Goal: Information Seeking & Learning: Compare options

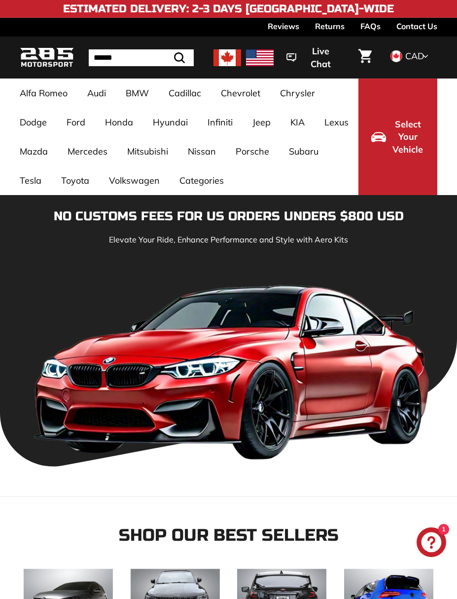
click at [226, 57] on img at bounding box center [228, 57] width 28 height 17
click at [226, 54] on img at bounding box center [228, 57] width 28 height 17
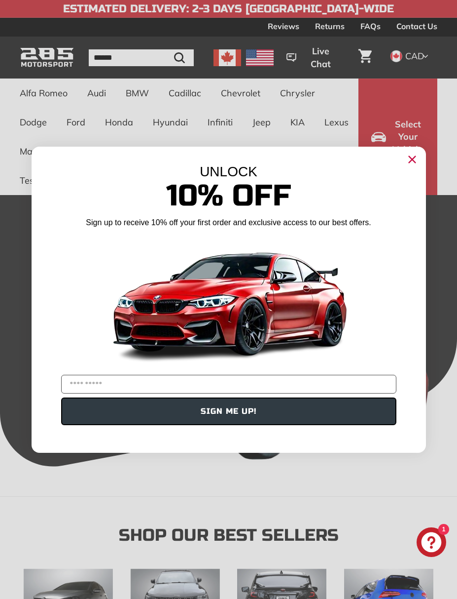
click at [410, 159] on circle "Close dialog" at bounding box center [412, 158] width 15 height 15
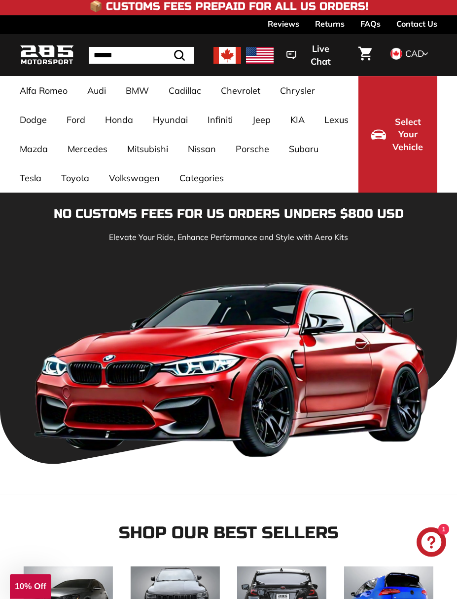
scroll to position [5, 0]
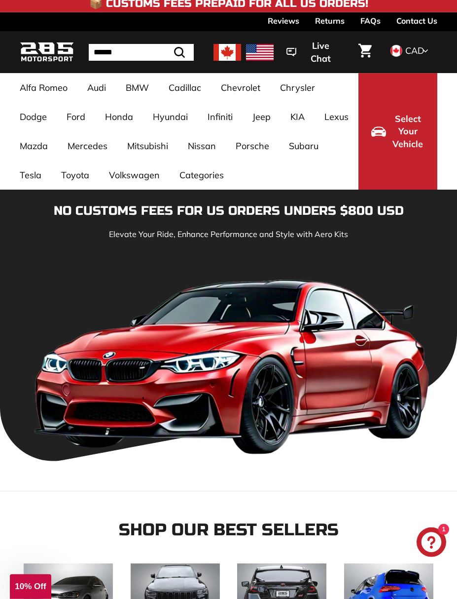
click at [131, 495] on link "3 Series F30 [[DATE]-[DATE]]" at bounding box center [132, 506] width 56 height 28
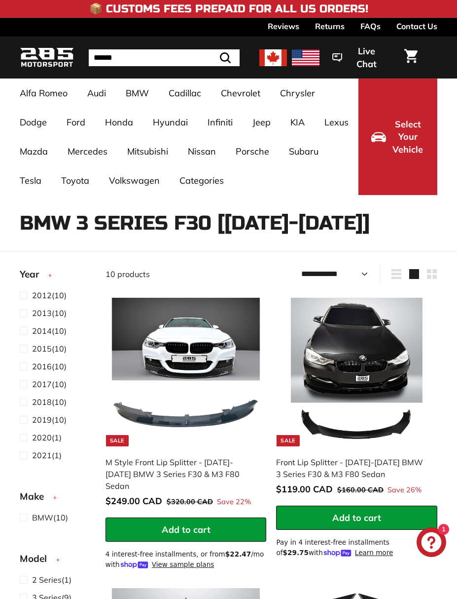
select select "**********"
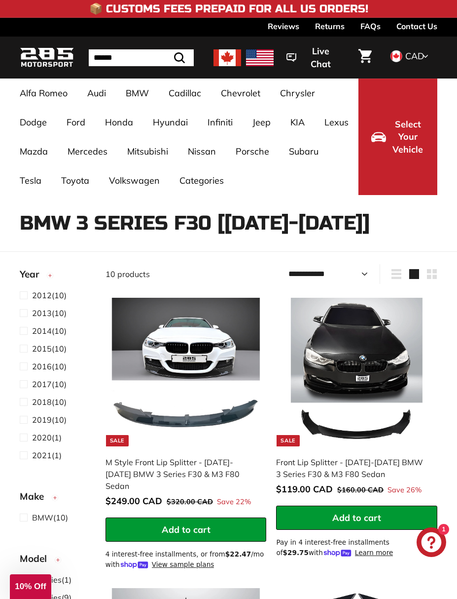
click at [43, 329] on span "2014" at bounding box center [42, 331] width 20 height 10
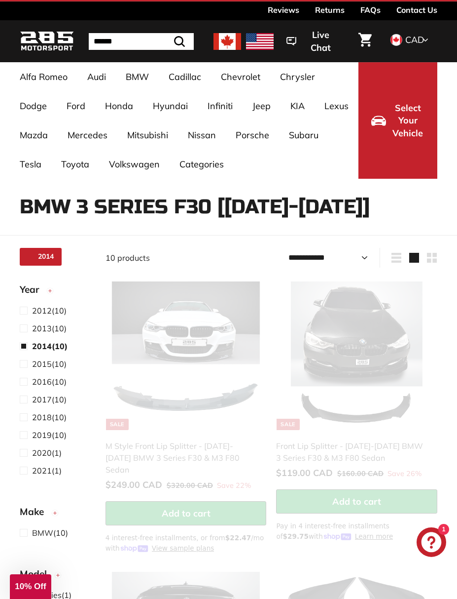
select select "**********"
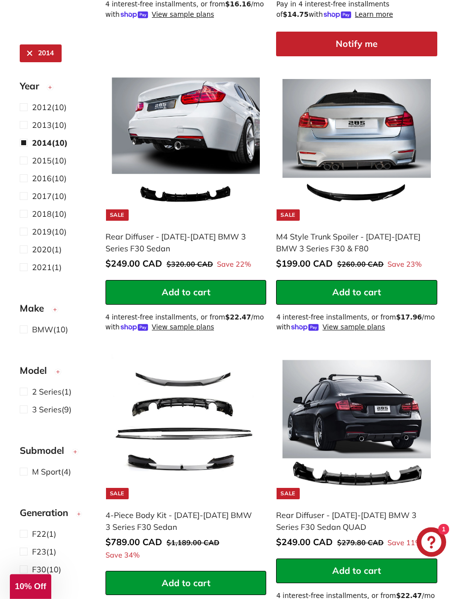
scroll to position [1153, 0]
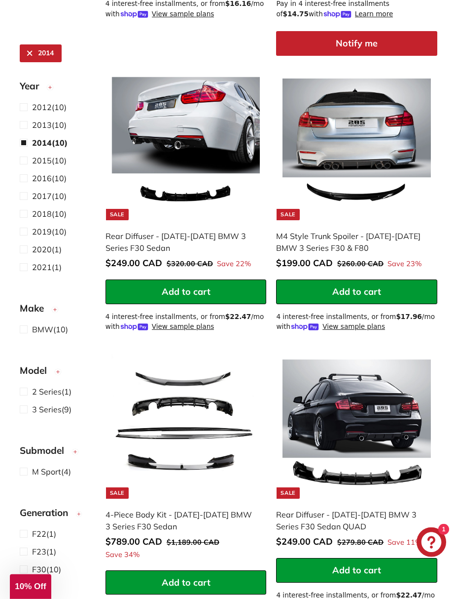
click at [187, 425] on img at bounding box center [186, 424] width 148 height 148
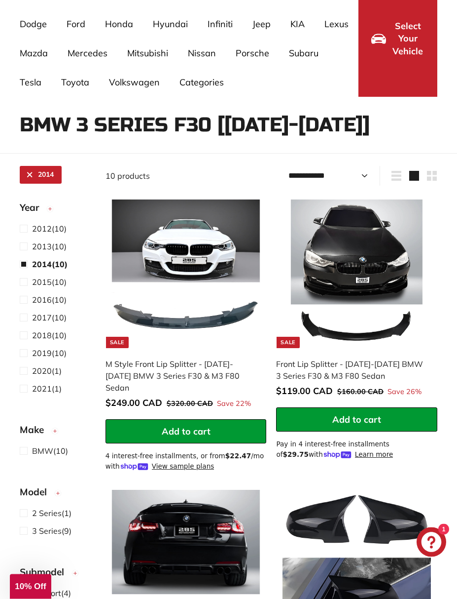
scroll to position [99, 0]
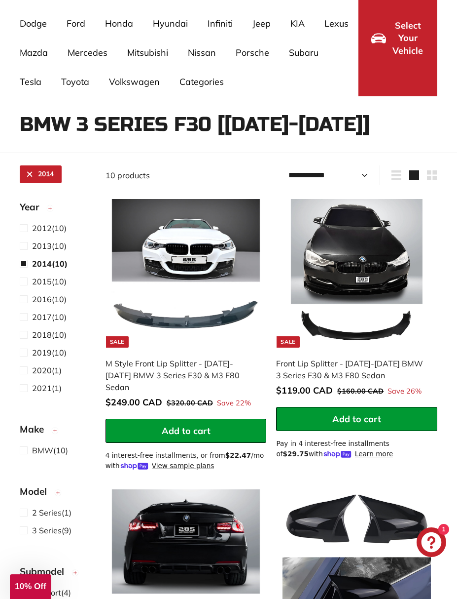
click at [369, 273] on img at bounding box center [357, 273] width 148 height 148
click at [158, 268] on img at bounding box center [186, 273] width 148 height 148
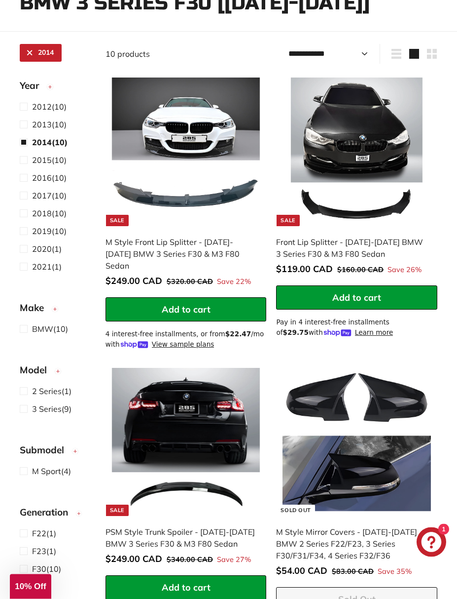
scroll to position [221, 0]
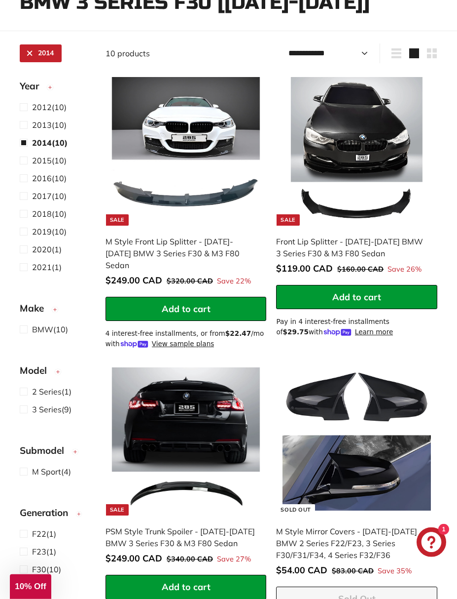
click at [141, 189] on img at bounding box center [186, 151] width 148 height 148
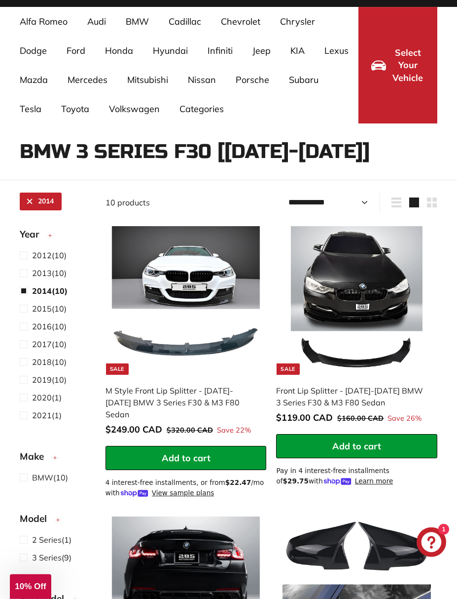
scroll to position [0, 0]
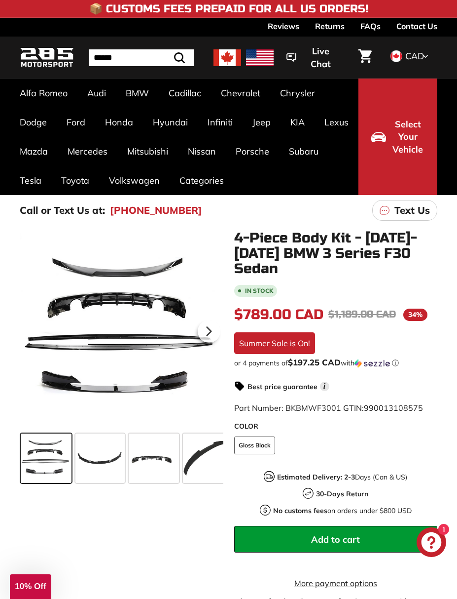
click at [99, 465] on span at bounding box center [99, 457] width 49 height 49
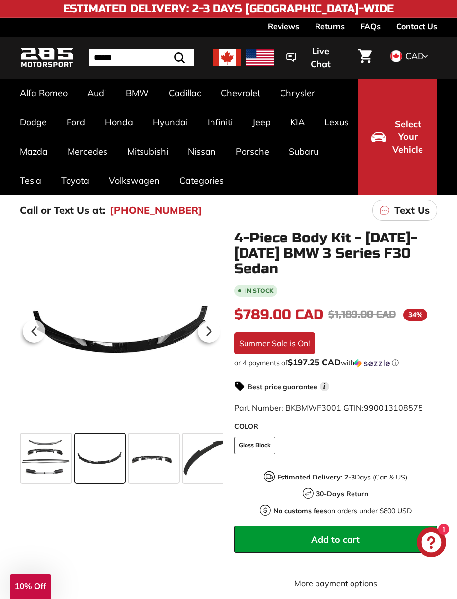
click at [160, 466] on span at bounding box center [154, 457] width 50 height 49
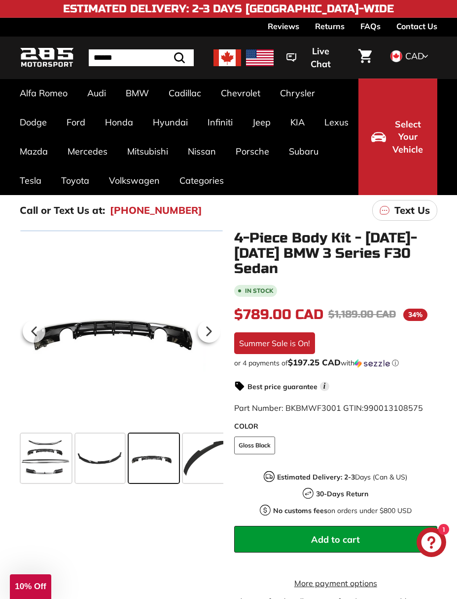
click at [203, 460] on span at bounding box center [207, 457] width 49 height 49
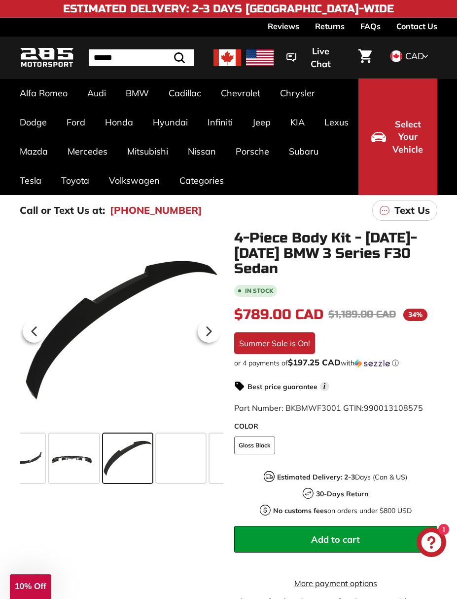
scroll to position [0, 85]
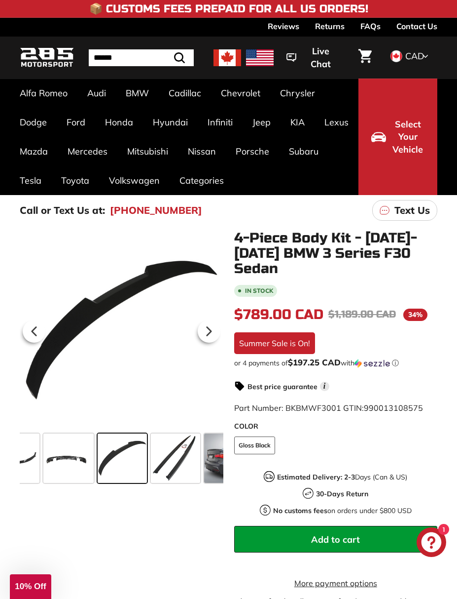
click at [67, 460] on span at bounding box center [68, 457] width 50 height 49
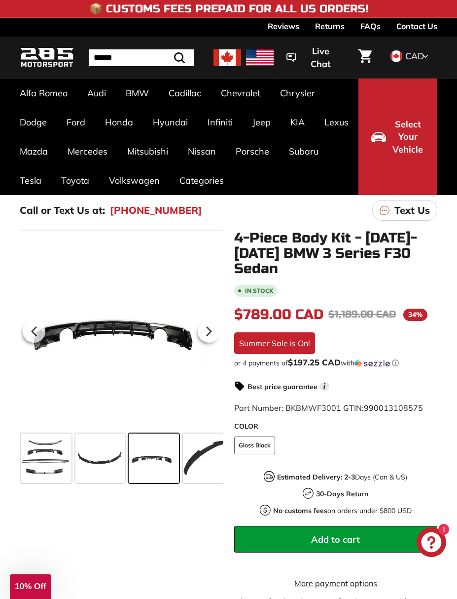
scroll to position [0, 0]
click at [99, 460] on span at bounding box center [99, 457] width 49 height 49
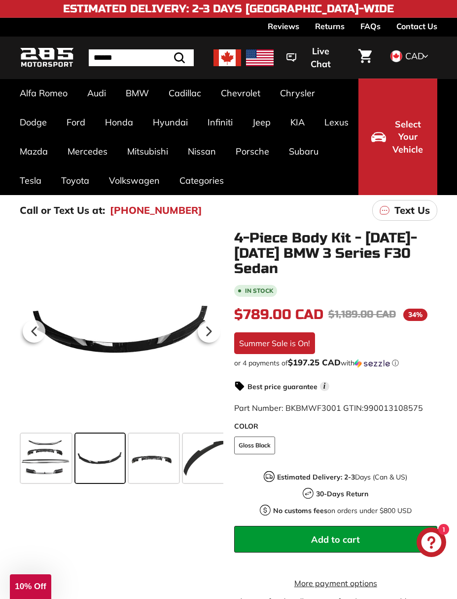
click at [51, 457] on span at bounding box center [46, 457] width 51 height 49
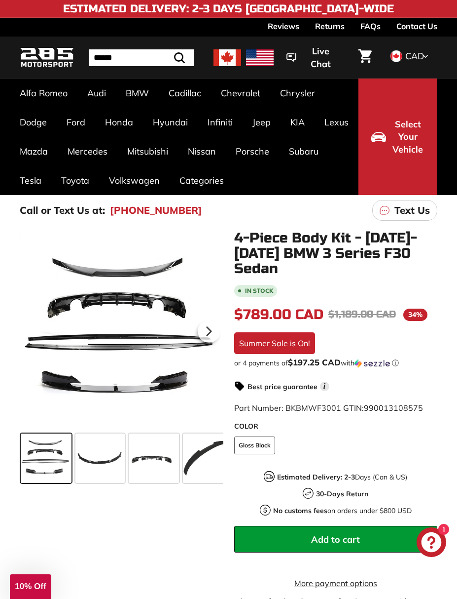
click at [119, 340] on div at bounding box center [121, 329] width 203 height 198
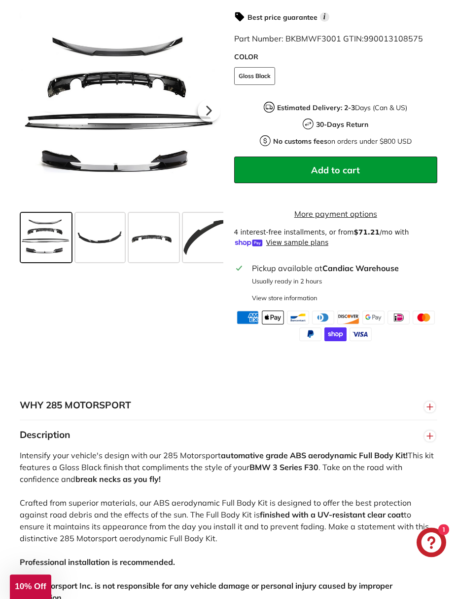
scroll to position [367, 0]
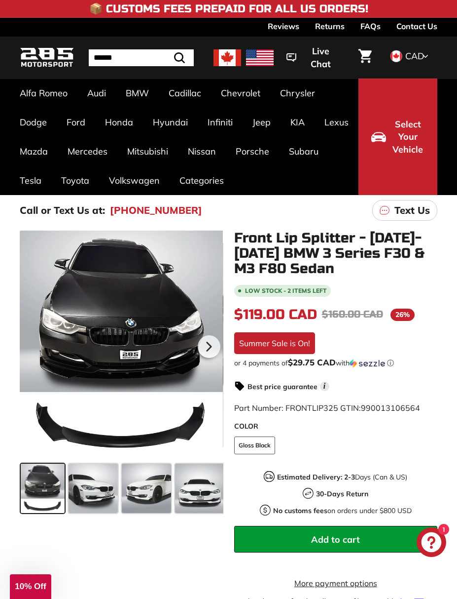
click at [85, 323] on div at bounding box center [121, 344] width 203 height 228
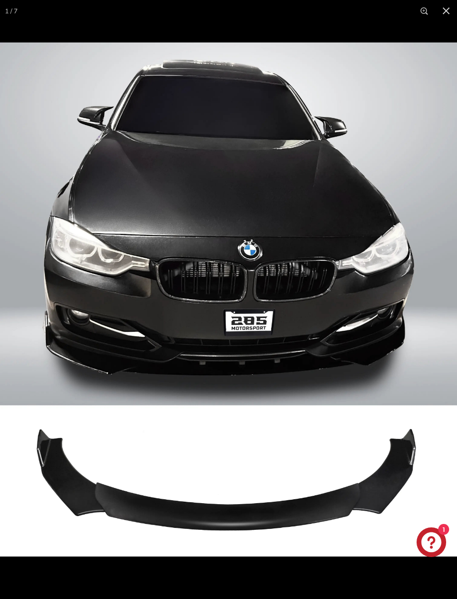
click at [443, 8] on button at bounding box center [447, 11] width 22 height 22
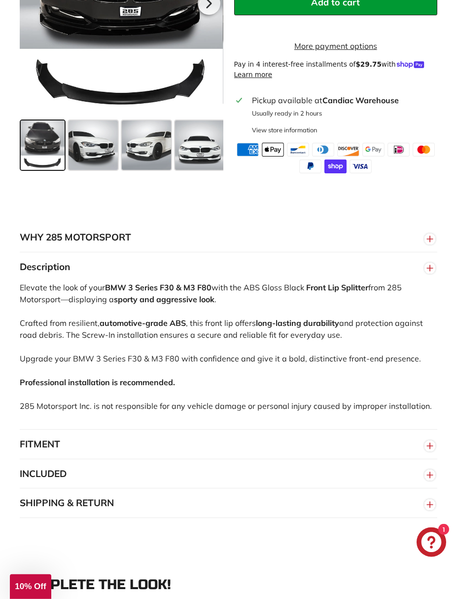
scroll to position [550, 0]
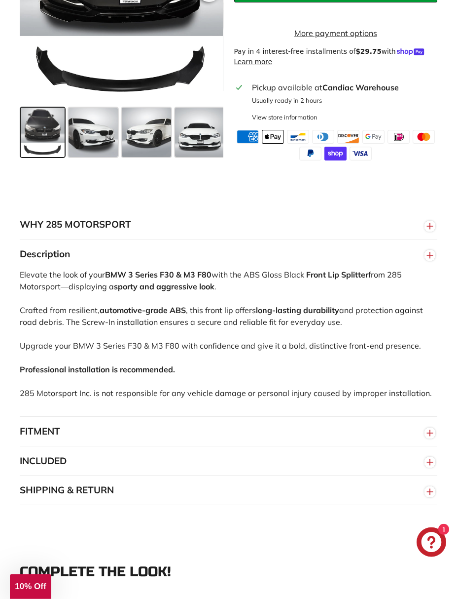
click at [427, 438] on circle "button" at bounding box center [430, 432] width 11 height 11
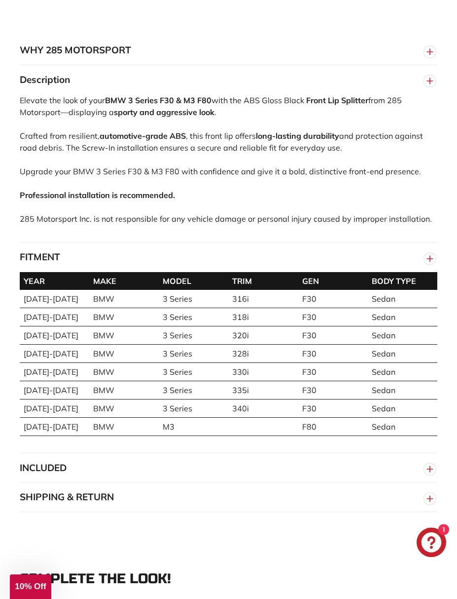
scroll to position [724, 0]
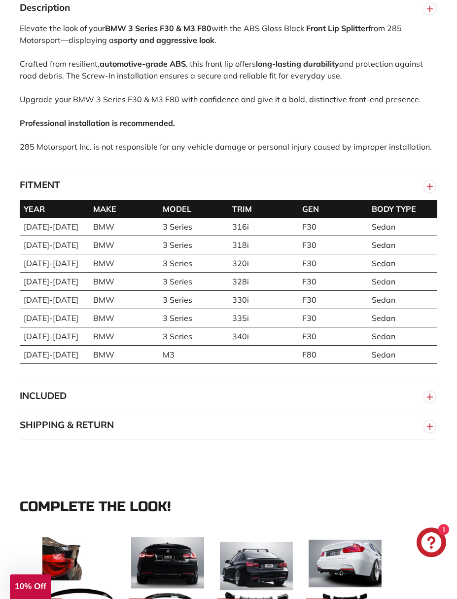
click at [429, 432] on circle "button" at bounding box center [430, 426] width 11 height 11
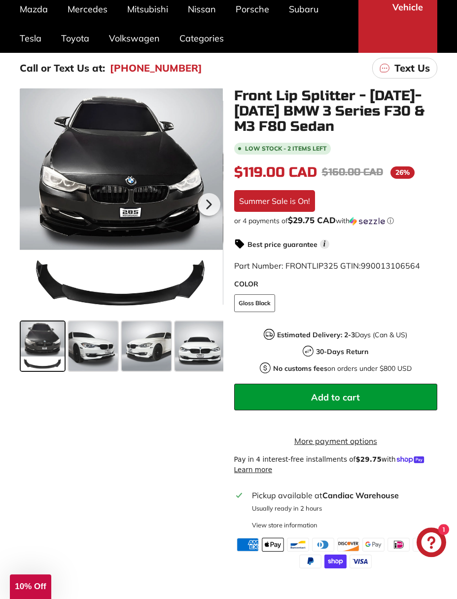
scroll to position [141, 0]
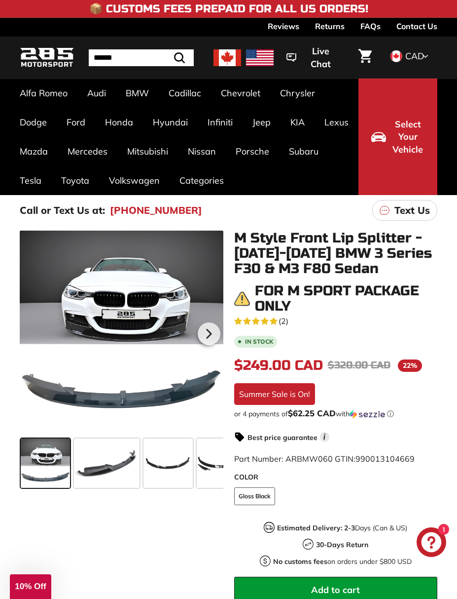
click at [75, 316] on div at bounding box center [122, 332] width 204 height 204
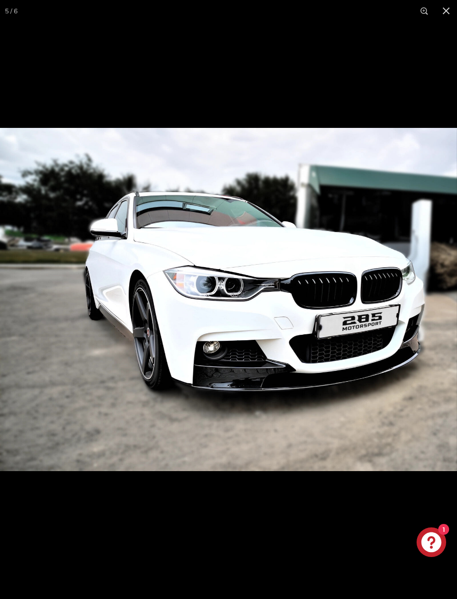
scroll to position [0, 148]
click at [440, 15] on button at bounding box center [447, 11] width 22 height 22
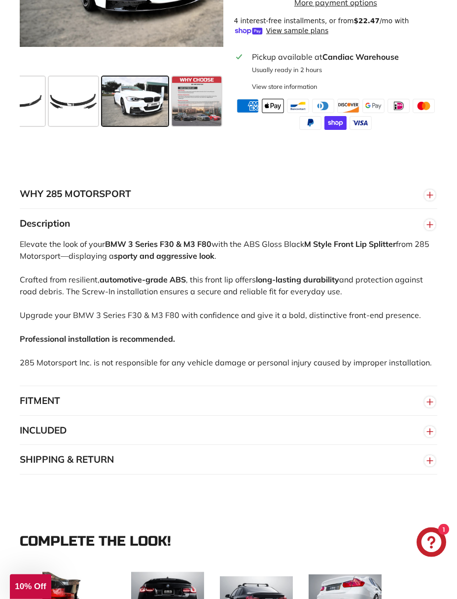
scroll to position [634, 0]
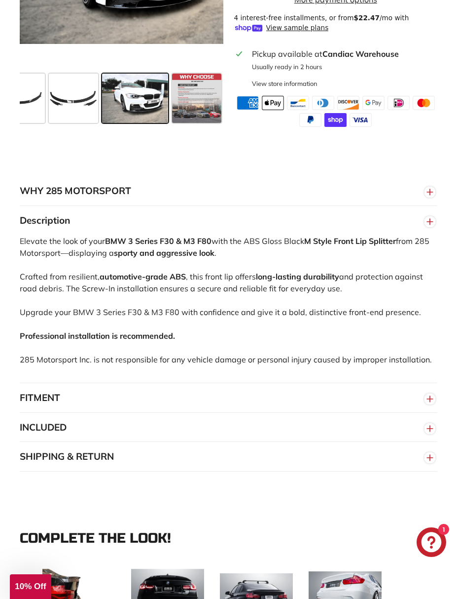
click at [434, 407] on icon "button" at bounding box center [430, 399] width 15 height 18
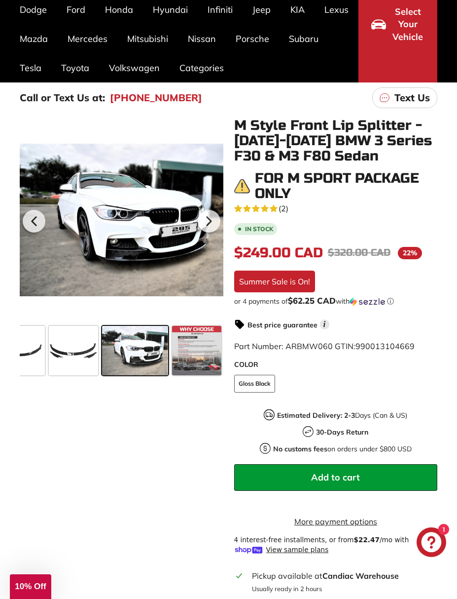
scroll to position [102, 0]
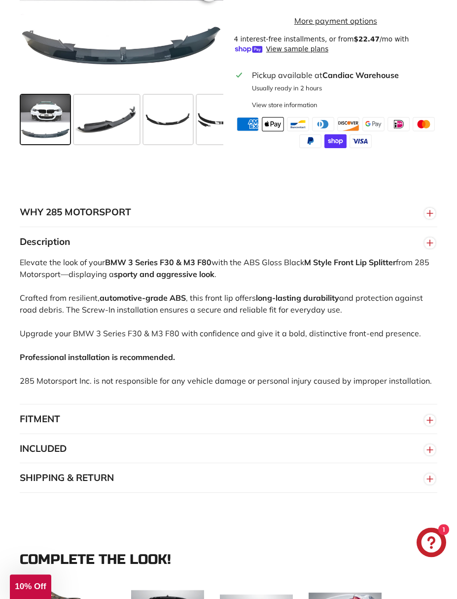
scroll to position [613, 0]
click at [431, 455] on circle "button" at bounding box center [430, 449] width 11 height 11
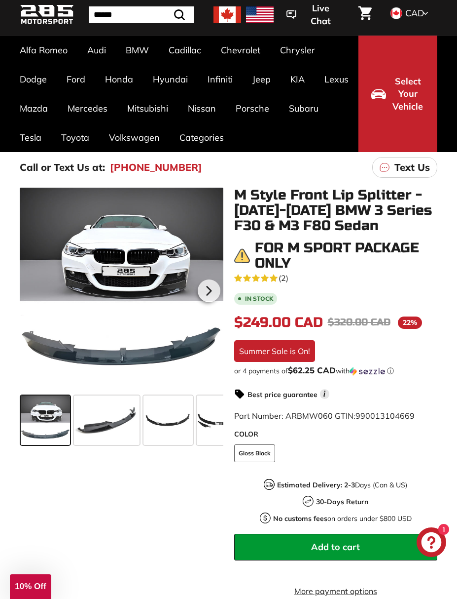
scroll to position [27, 0]
